Goal: Task Accomplishment & Management: Use online tool/utility

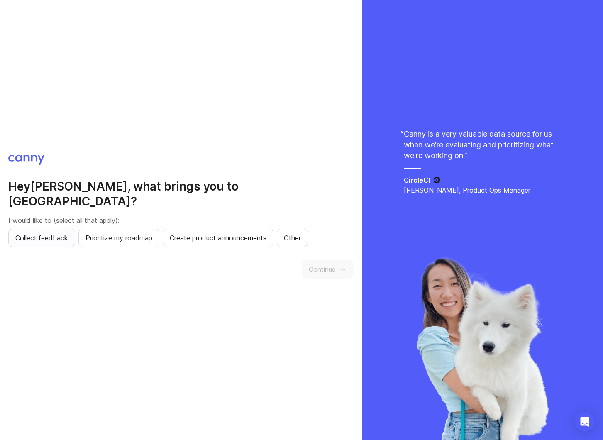
click at [57, 236] on button "Collect feedback" at bounding box center [41, 238] width 67 height 18
click at [322, 264] on span "Continue" at bounding box center [322, 269] width 27 height 10
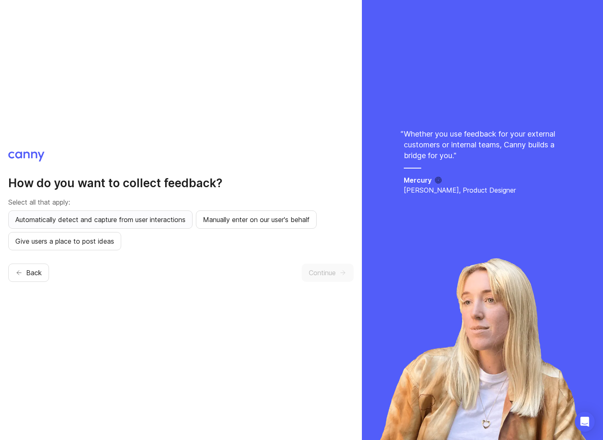
click at [87, 223] on span "Automatically detect and capture from user interactions" at bounding box center [100, 219] width 170 height 10
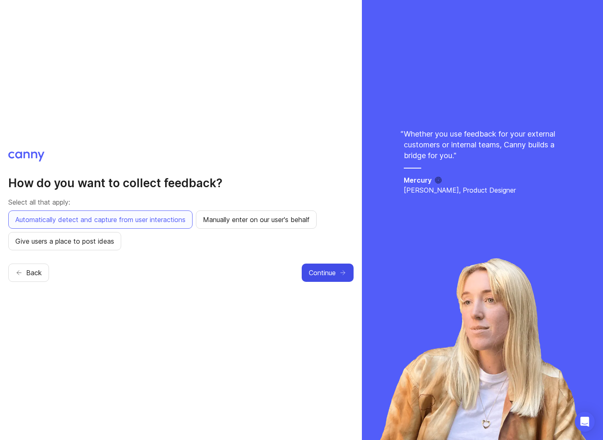
click at [328, 267] on button "Continue" at bounding box center [328, 272] width 52 height 18
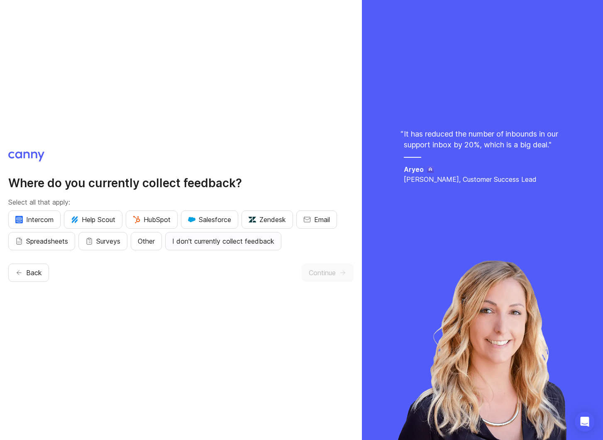
click at [190, 249] on button "I don't currently collect feedback" at bounding box center [223, 241] width 116 height 18
click at [322, 265] on button "Continue" at bounding box center [328, 272] width 52 height 18
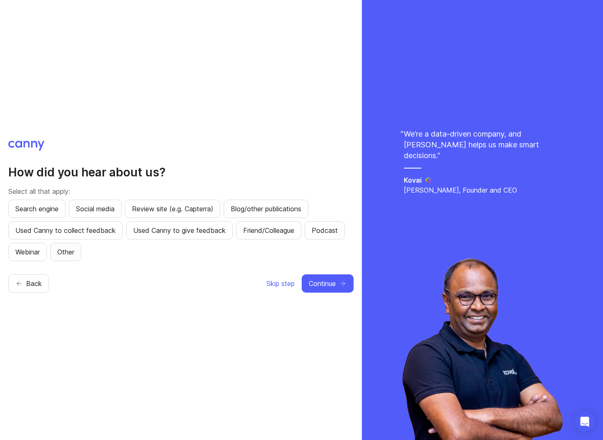
click at [67, 247] on span "Other" at bounding box center [65, 252] width 17 height 10
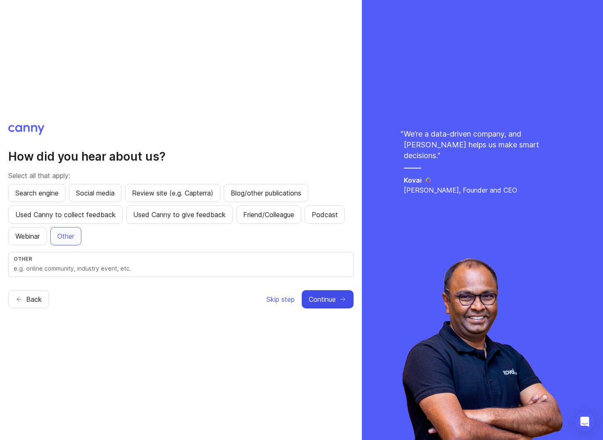
click at [337, 300] on button "Continue" at bounding box center [328, 299] width 52 height 18
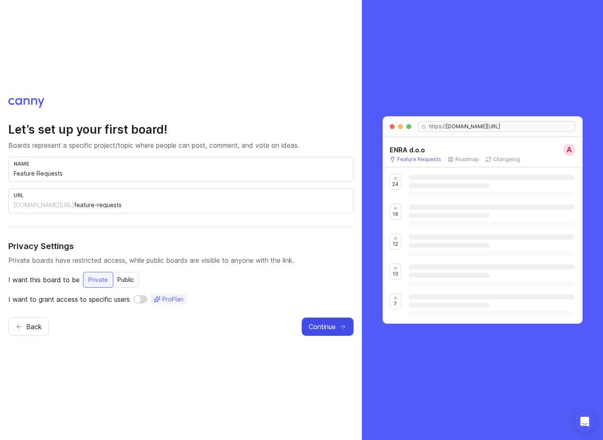
click at [324, 326] on span "Continue" at bounding box center [322, 327] width 27 height 10
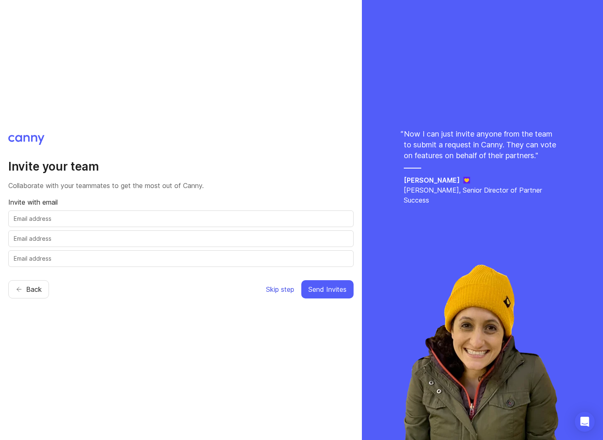
click at [284, 292] on span "Skip step" at bounding box center [280, 289] width 28 height 10
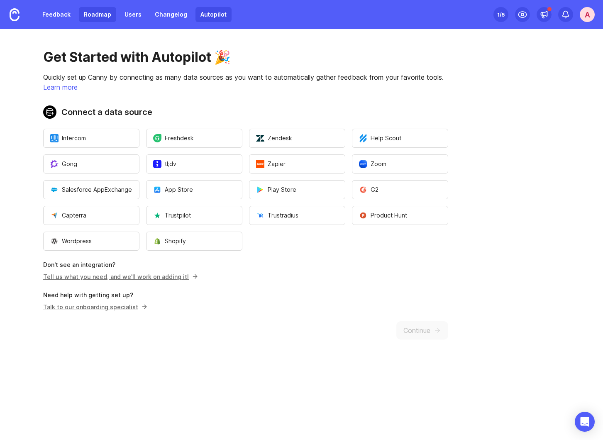
click at [106, 19] on link "Roadmap" at bounding box center [97, 14] width 37 height 15
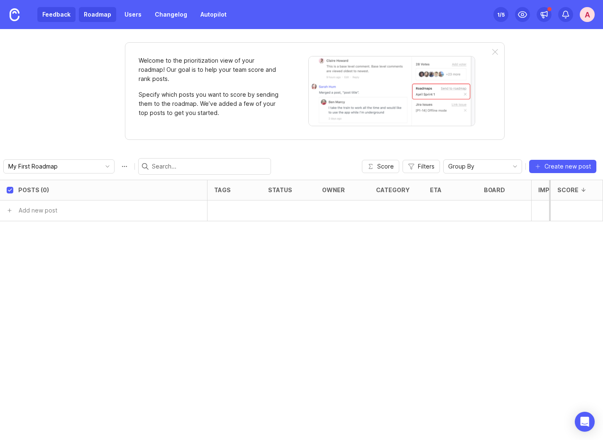
click at [54, 18] on link "Feedback" at bounding box center [56, 14] width 38 height 15
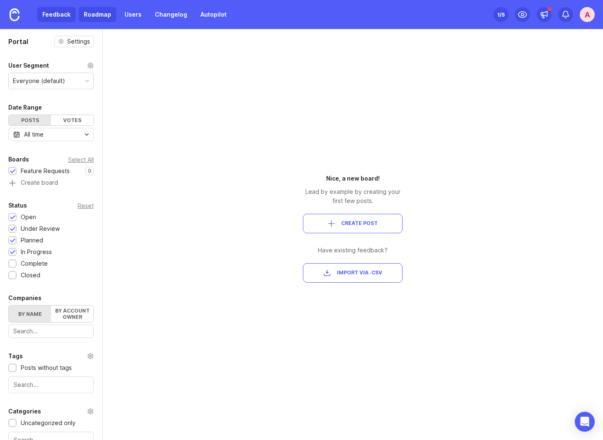
click at [105, 15] on link "Roadmap" at bounding box center [97, 14] width 37 height 15
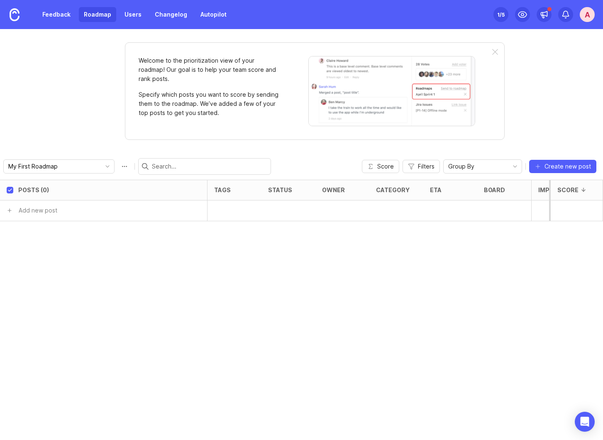
click at [146, 15] on div "Feedback Roadmap Users Changelog Autopilot" at bounding box center [134, 14] width 194 height 15
click at [217, 12] on link "Autopilot" at bounding box center [213, 14] width 36 height 15
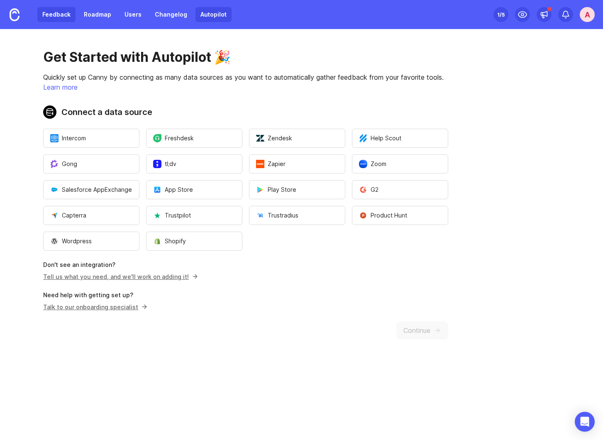
click at [69, 17] on link "Feedback" at bounding box center [56, 14] width 38 height 15
